Goal: Information Seeking & Learning: Understand process/instructions

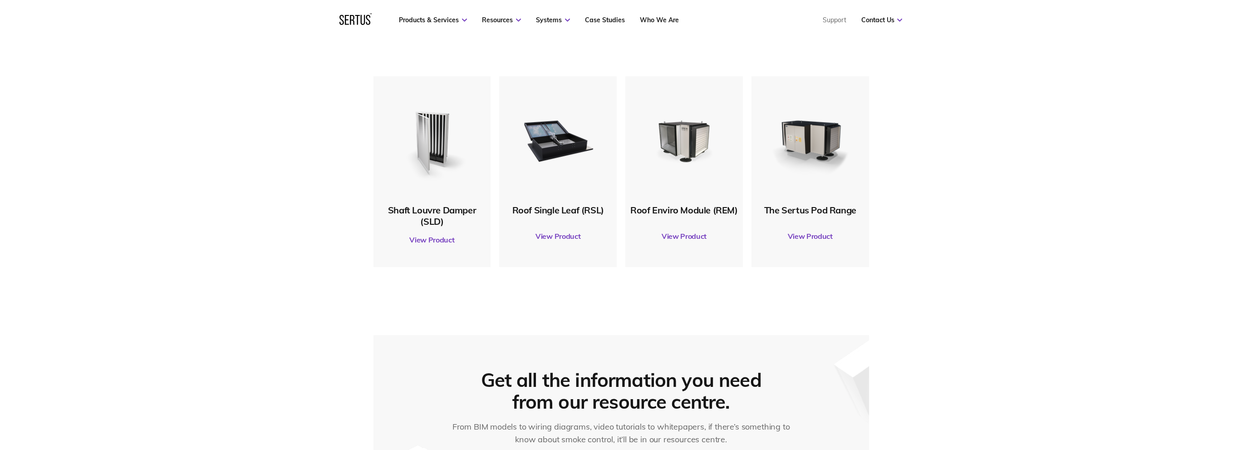
scroll to position [499, 0]
click at [436, 241] on link "View Product" at bounding box center [432, 237] width 108 height 25
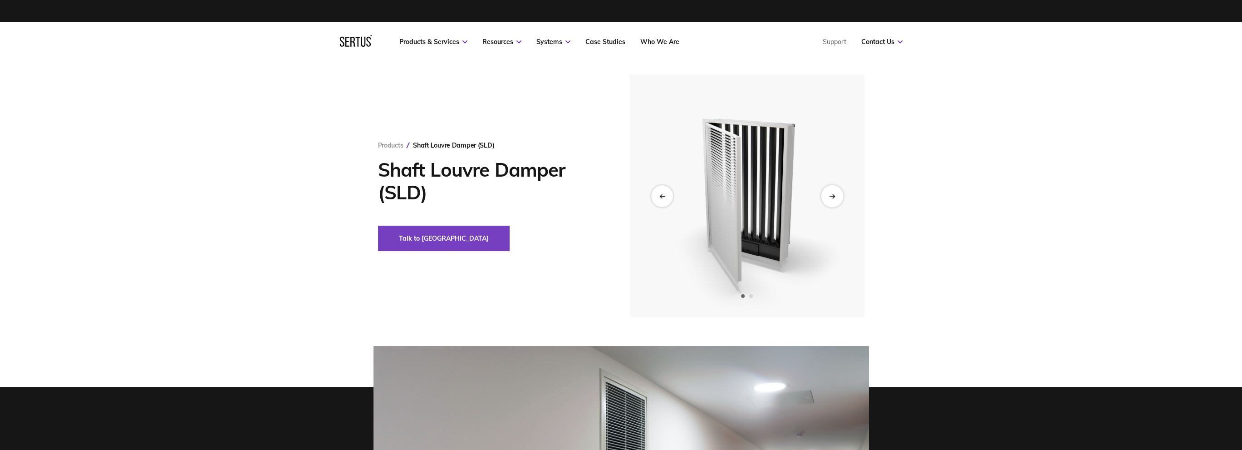
click at [836, 196] on div "Next slide" at bounding box center [832, 196] width 22 height 22
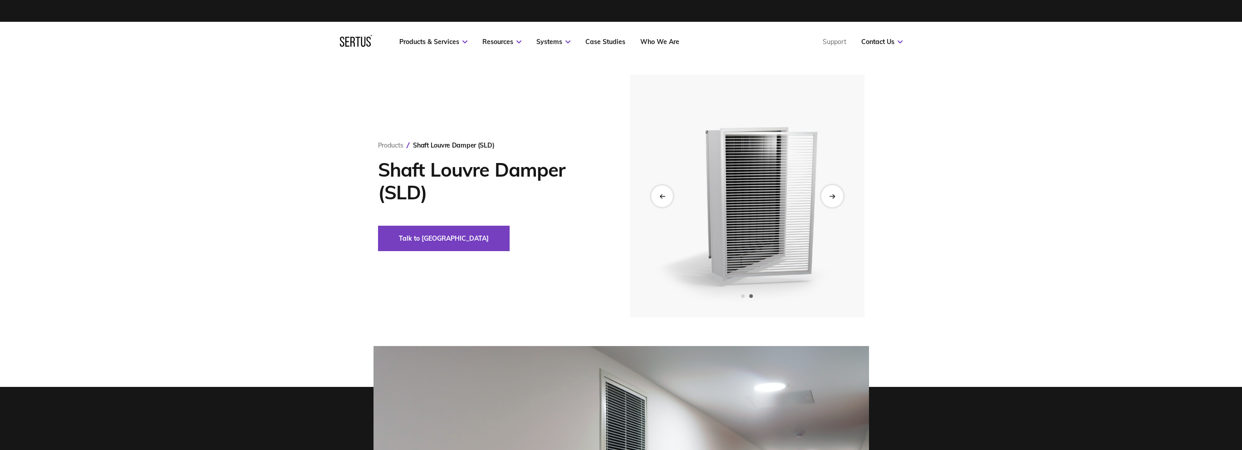
click at [836, 196] on div "Next slide" at bounding box center [832, 196] width 22 height 22
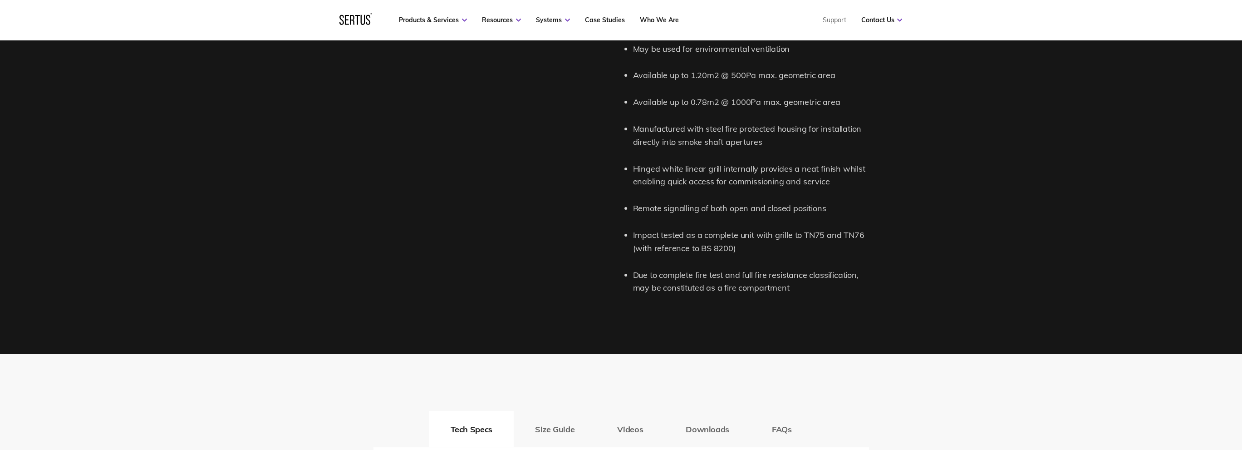
scroll to position [1452, 0]
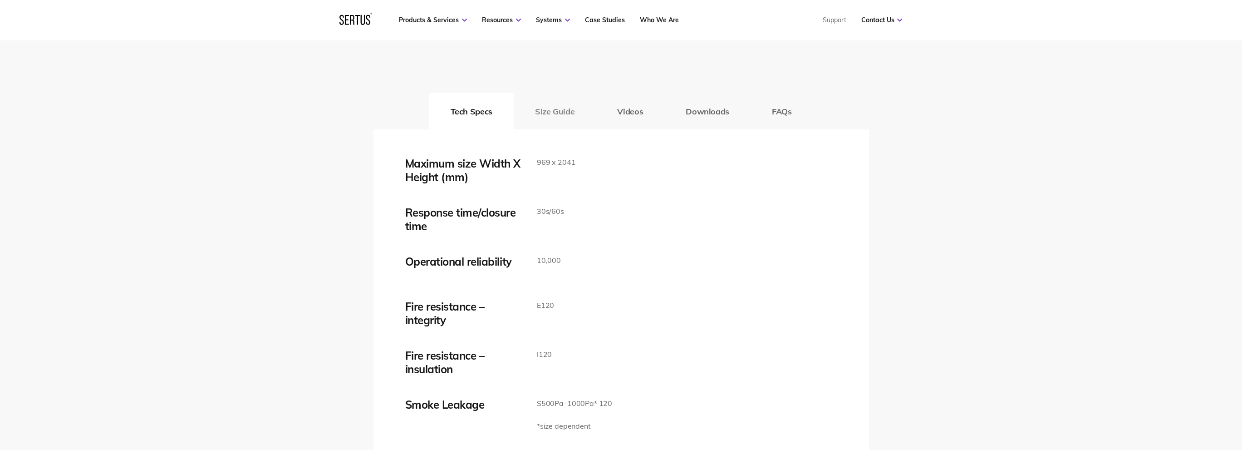
click at [549, 108] on button "Size Guide" at bounding box center [555, 111] width 82 height 36
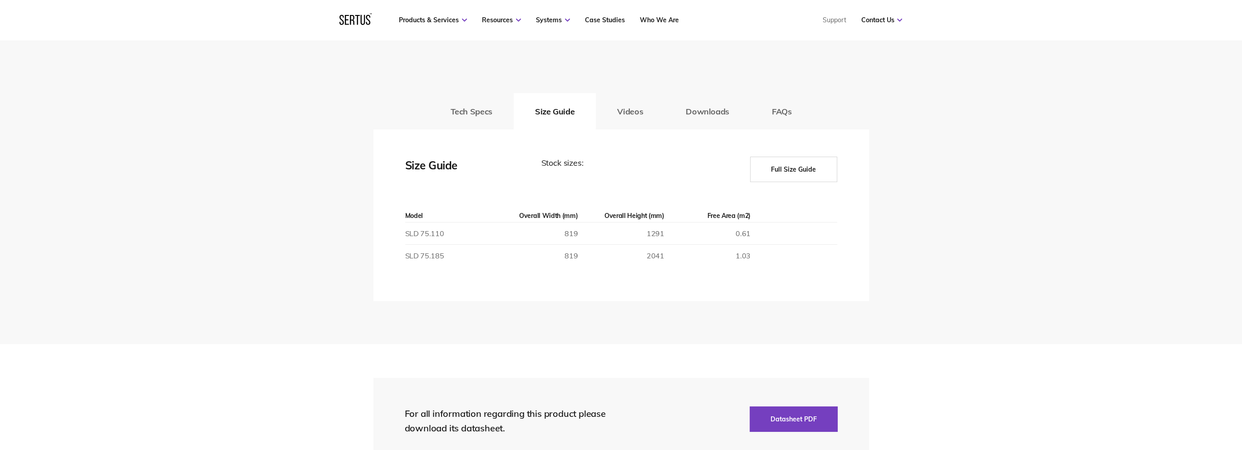
click at [808, 169] on button "Full Size Guide" at bounding box center [793, 169] width 87 height 25
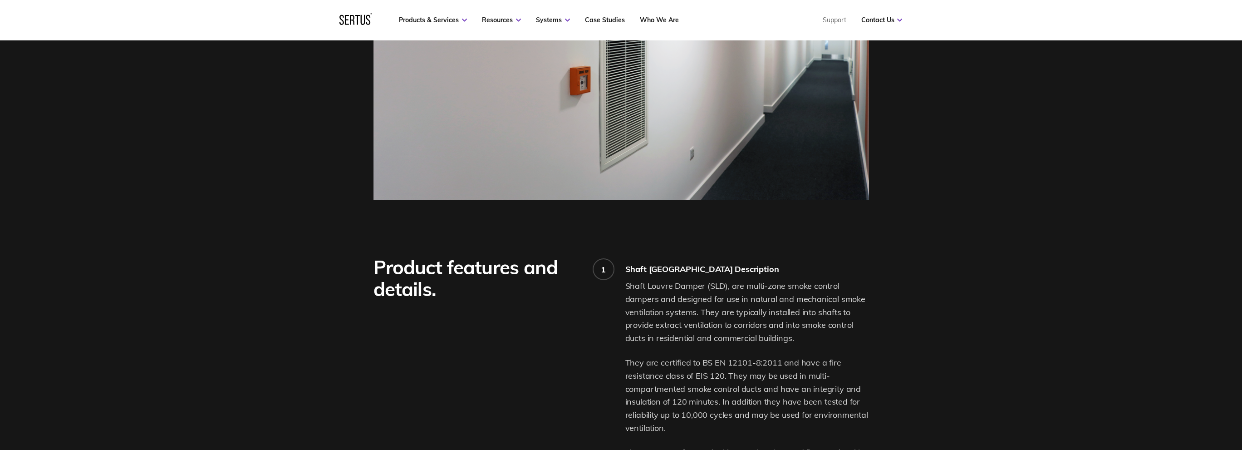
scroll to position [318, 0]
